Goal: Use online tool/utility: Utilize a website feature to perform a specific function

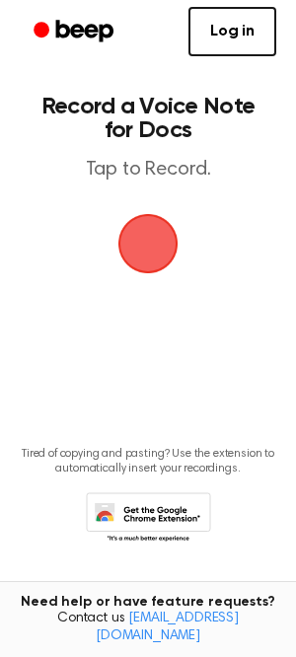
click at [148, 254] on span "button" at bounding box center [147, 243] width 71 height 71
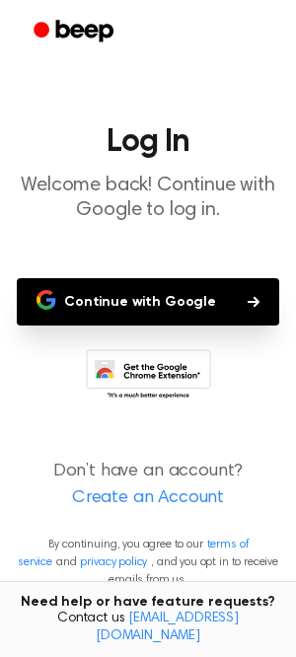
click at [151, 301] on button "Continue with Google" at bounding box center [148, 301] width 262 height 47
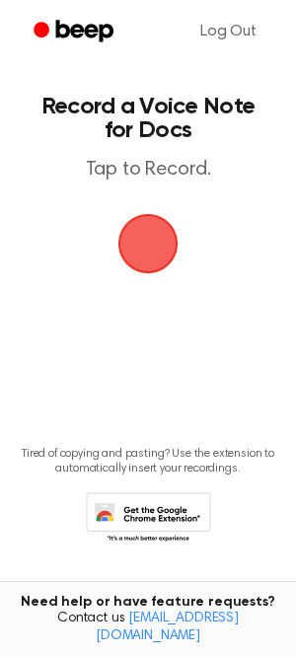
click at [142, 238] on span "button" at bounding box center [147, 243] width 67 height 67
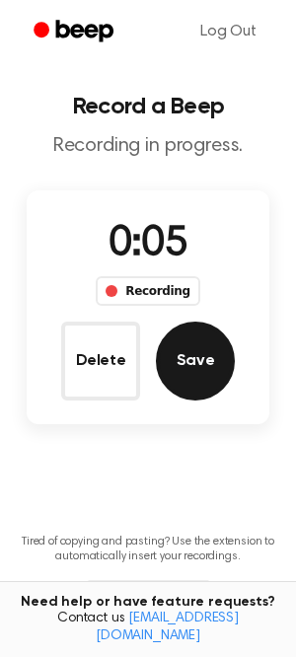
click at [196, 341] on button "Save" at bounding box center [195, 360] width 79 height 79
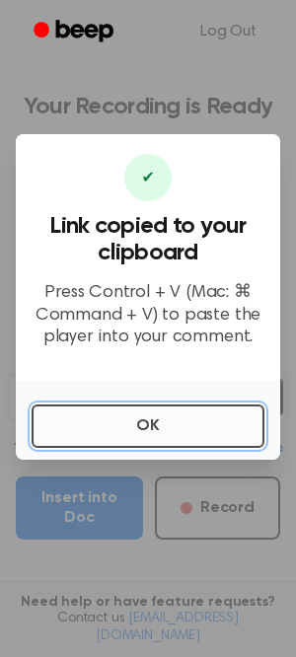
click at [147, 416] on button "OK" at bounding box center [148, 425] width 233 height 43
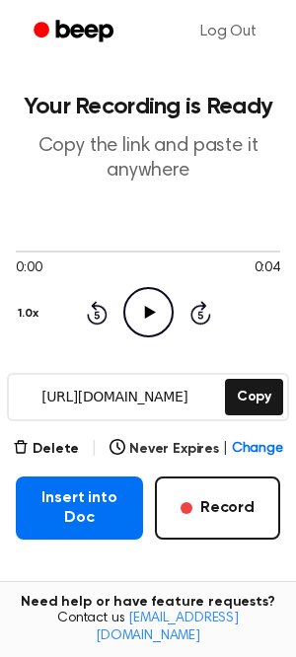
click at [141, 302] on icon "Play Audio" at bounding box center [148, 312] width 50 height 50
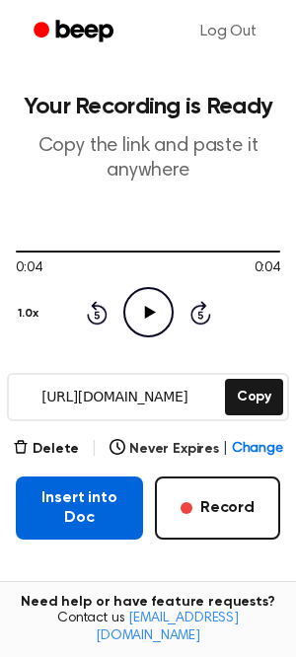
click at [63, 499] on button "Insert into Doc" at bounding box center [79, 507] width 127 height 63
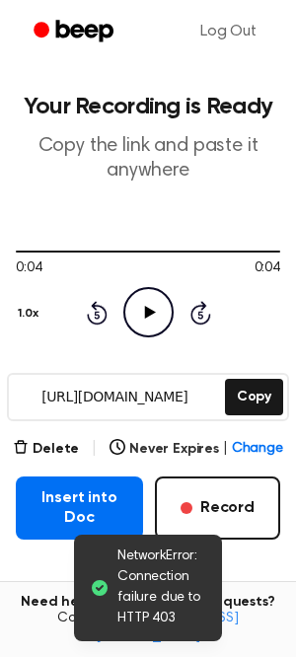
click at [103, 592] on icon at bounding box center [100, 588] width 16 height 16
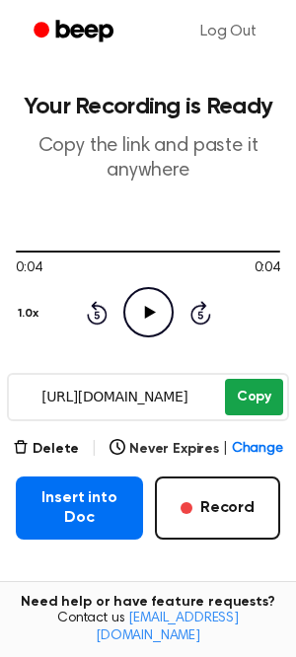
click at [257, 400] on button "Copy" at bounding box center [254, 397] width 58 height 36
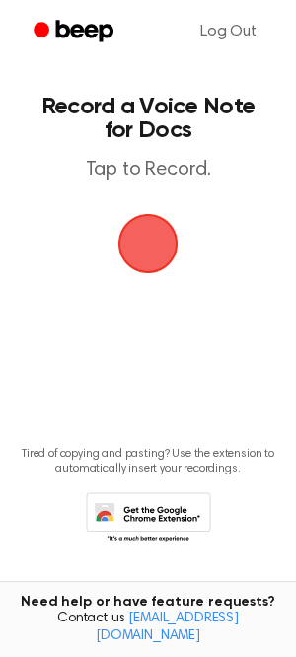
click at [156, 223] on span "button" at bounding box center [147, 243] width 76 height 76
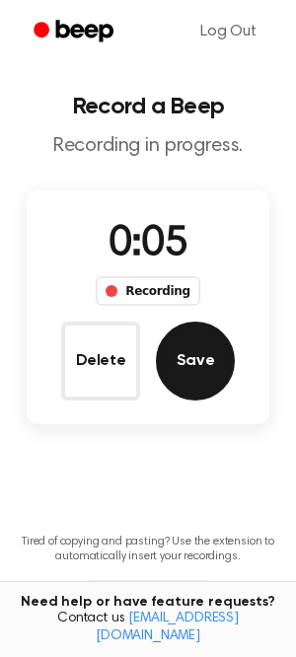
click at [196, 357] on button "Save" at bounding box center [195, 360] width 79 height 79
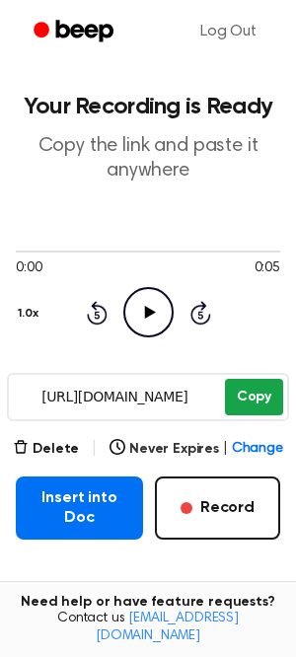
click at [254, 394] on button "Copy" at bounding box center [254, 397] width 58 height 36
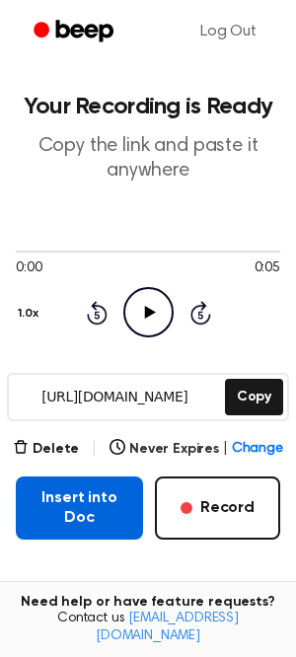
click at [73, 499] on button "Insert into Doc" at bounding box center [79, 507] width 127 height 63
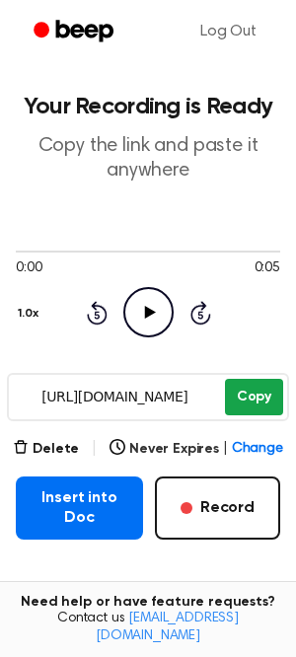
click at [246, 396] on button "Copy" at bounding box center [254, 397] width 58 height 36
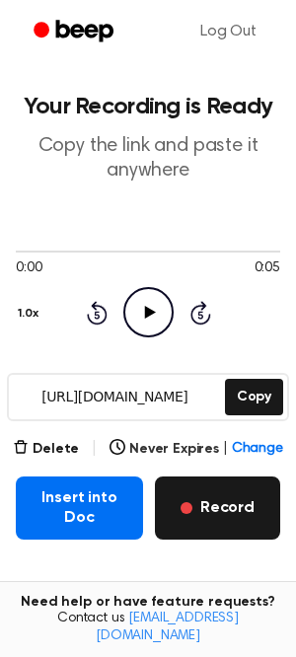
click at [237, 508] on button "Record" at bounding box center [217, 507] width 125 height 63
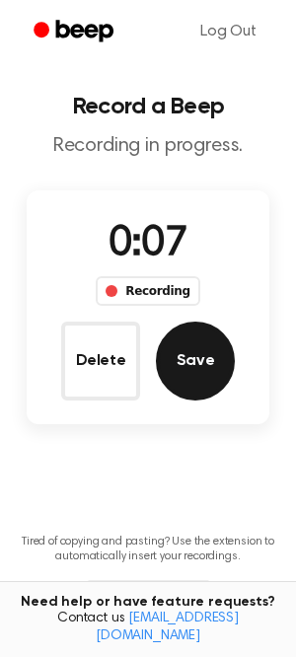
click at [191, 352] on button "Save" at bounding box center [195, 360] width 79 height 79
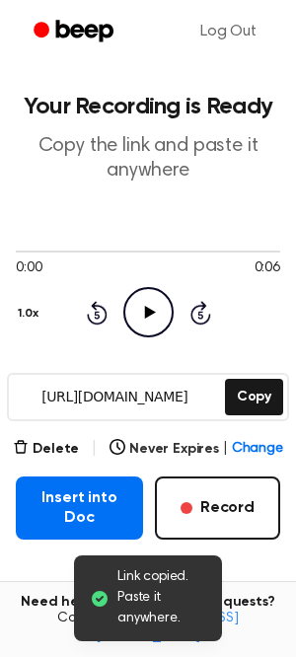
click at [158, 308] on icon "Play Audio" at bounding box center [148, 312] width 50 height 50
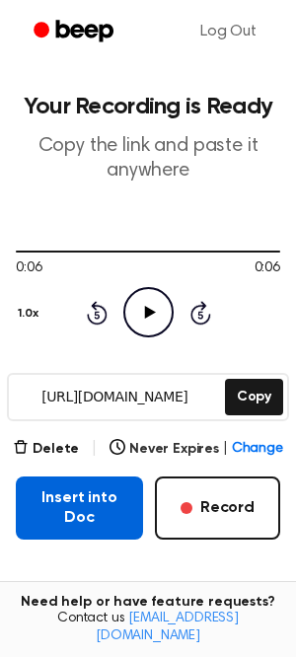
click at [76, 507] on button "Insert into Doc" at bounding box center [79, 507] width 127 height 63
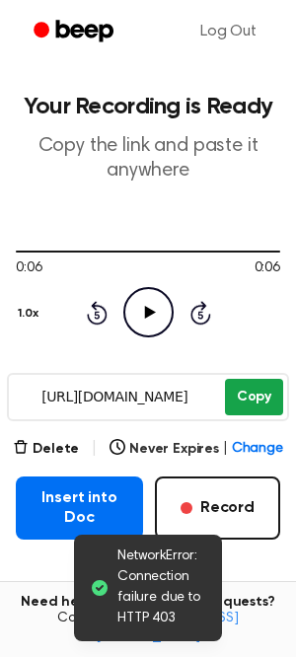
click at [242, 392] on button "Copy" at bounding box center [254, 397] width 58 height 36
drag, startPoint x: 41, startPoint y: 400, endPoint x: 189, endPoint y: 391, distance: 148.1
click at [189, 391] on input "https://beep.audio/j2h8qzZ" at bounding box center [115, 397] width 212 height 44
click at [144, 345] on div "0:06 0:06 Your browser does not support the [object Object] element. 1.0x Rewin…" at bounding box center [148, 290] width 264 height 150
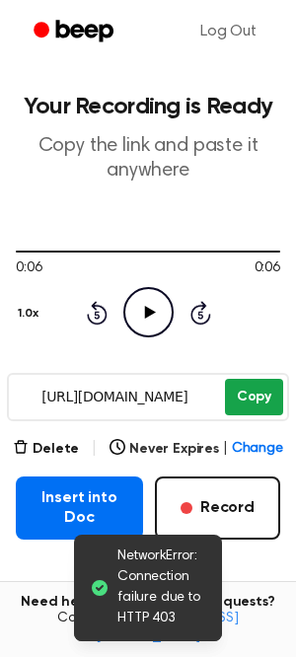
click at [254, 392] on button "Copy" at bounding box center [254, 397] width 58 height 36
